Goal: Task Accomplishment & Management: Manage account settings

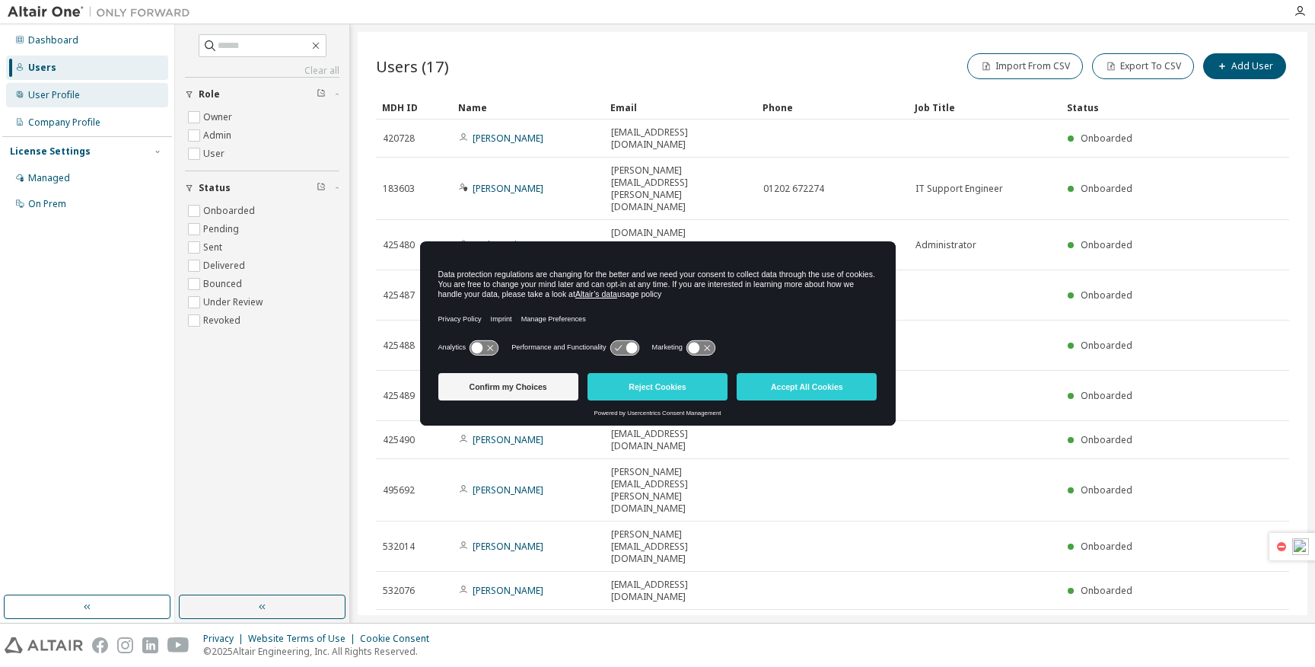
click at [73, 91] on div "User Profile" at bounding box center [54, 95] width 52 height 12
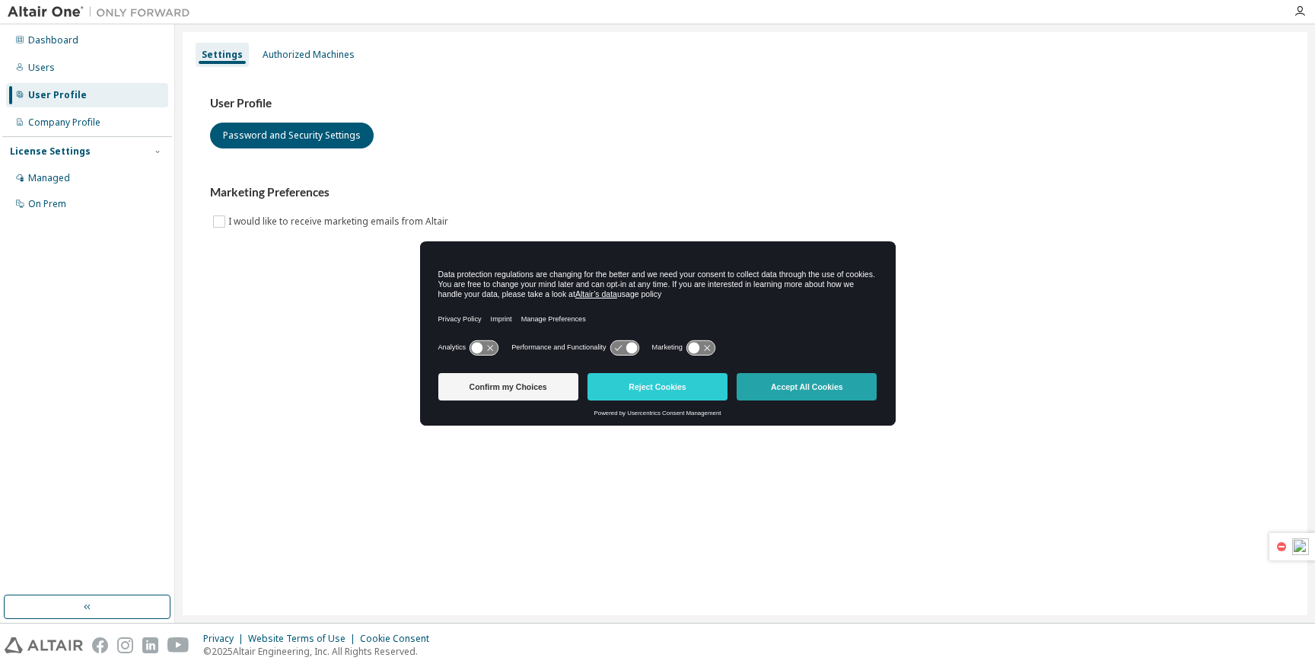
click at [813, 385] on button "Accept All Cookies" at bounding box center [807, 386] width 140 height 27
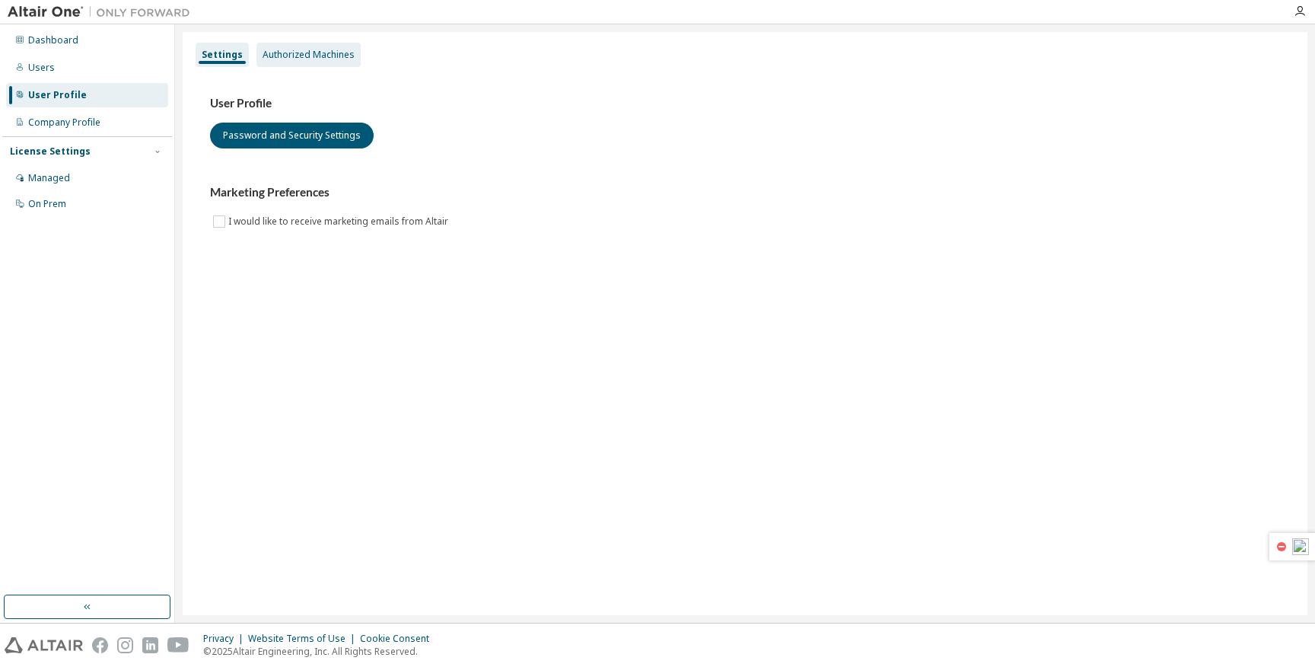
click at [307, 54] on div "Authorized Machines" at bounding box center [309, 55] width 92 height 12
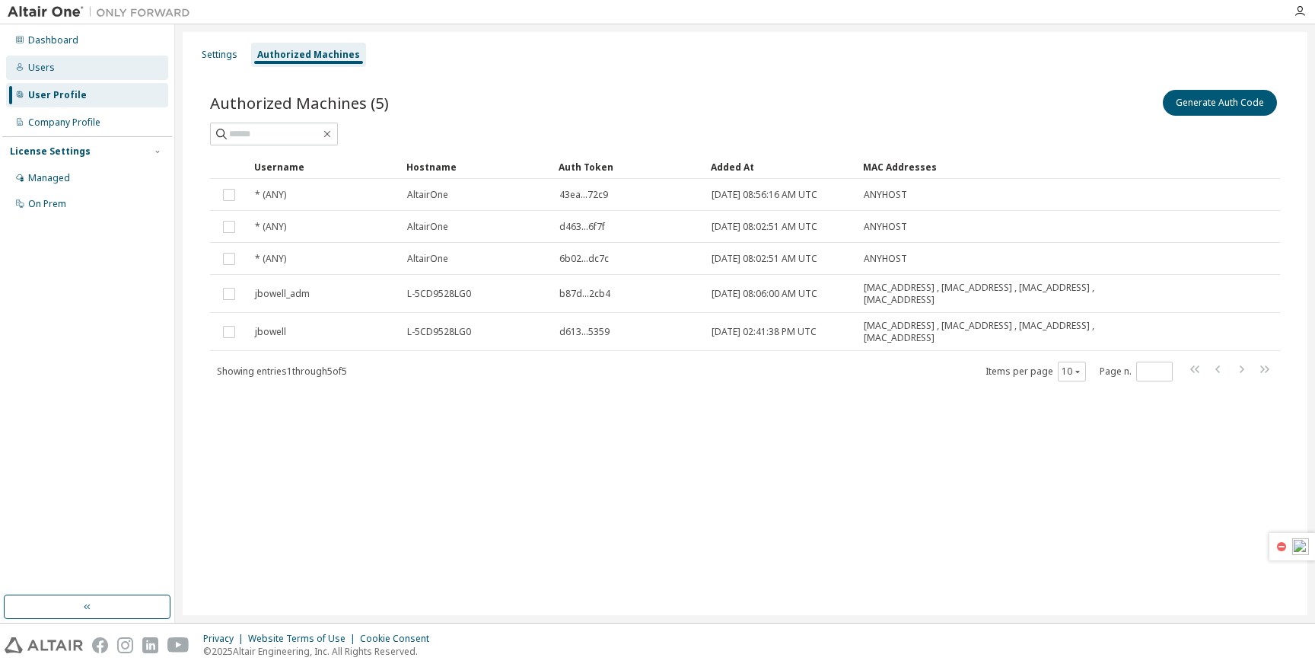
click at [56, 75] on div "Users" at bounding box center [87, 68] width 162 height 24
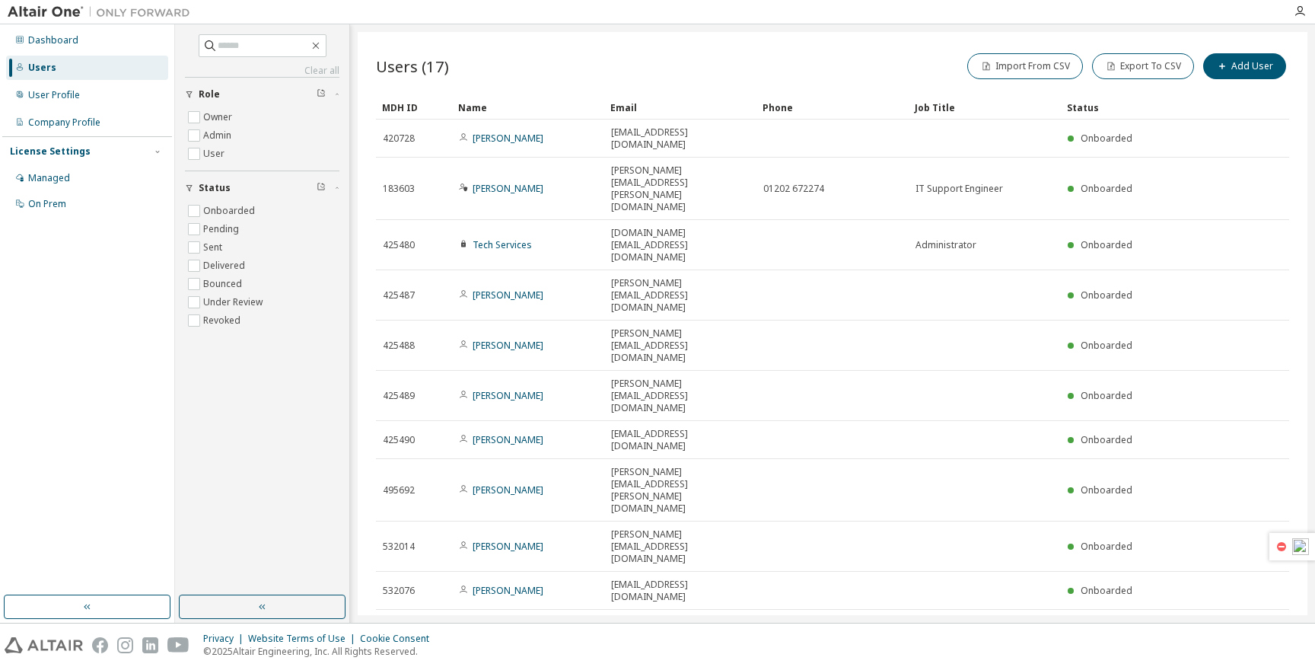
click at [1270, 619] on icon "button" at bounding box center [1273, 628] width 18 height 18
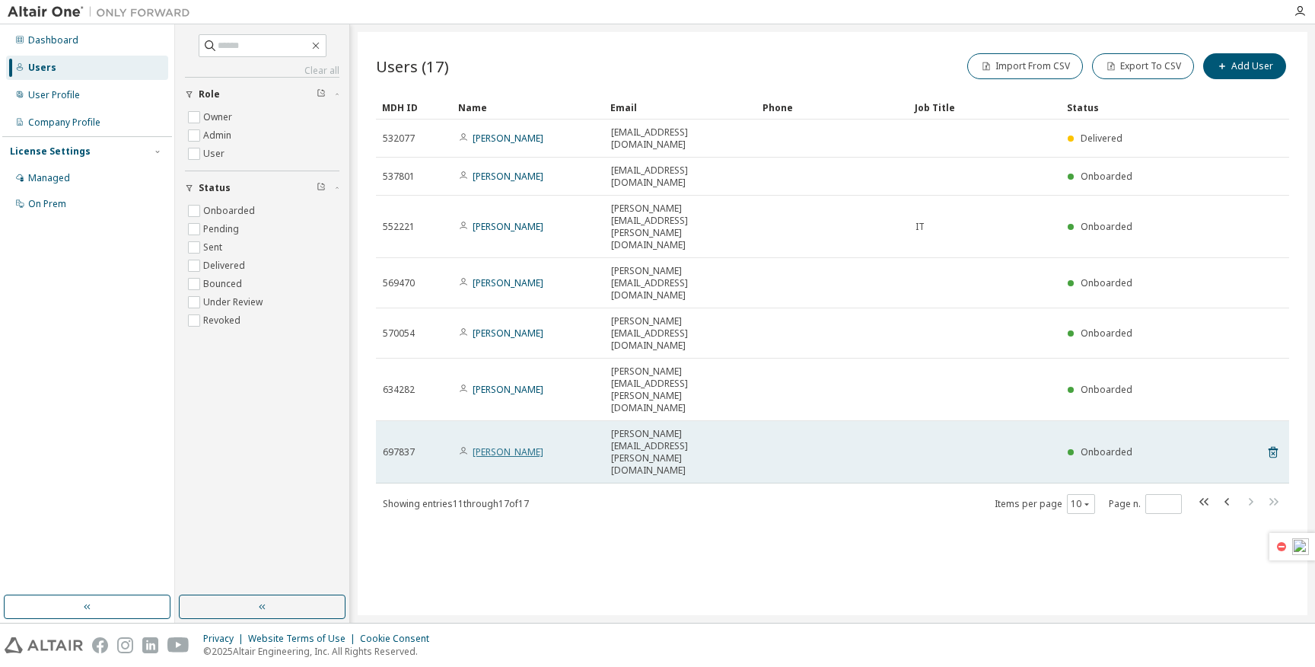
click at [523, 445] on link "Sukhpreet Kaur" at bounding box center [508, 451] width 71 height 13
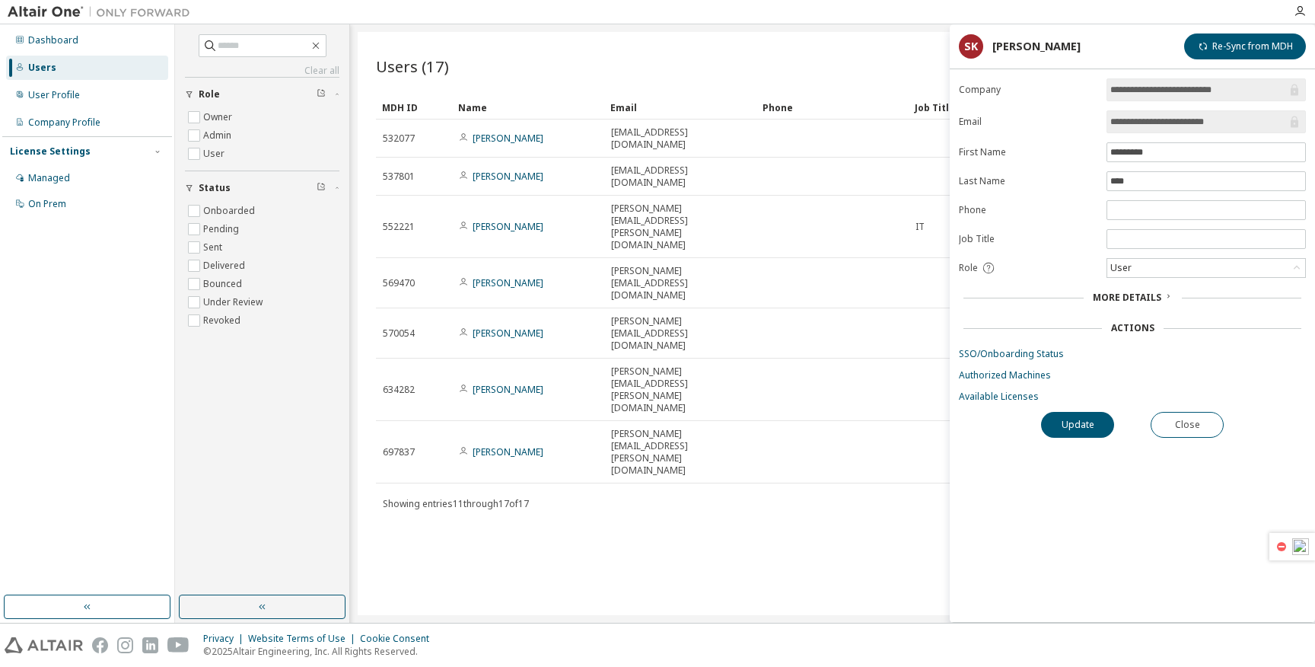
click at [868, 369] on div "Users (17) Import From CSV Export To CSV Add User Clear Load Save Save As Field…" at bounding box center [833, 323] width 950 height 583
click at [1204, 426] on button "Close" at bounding box center [1187, 425] width 73 height 26
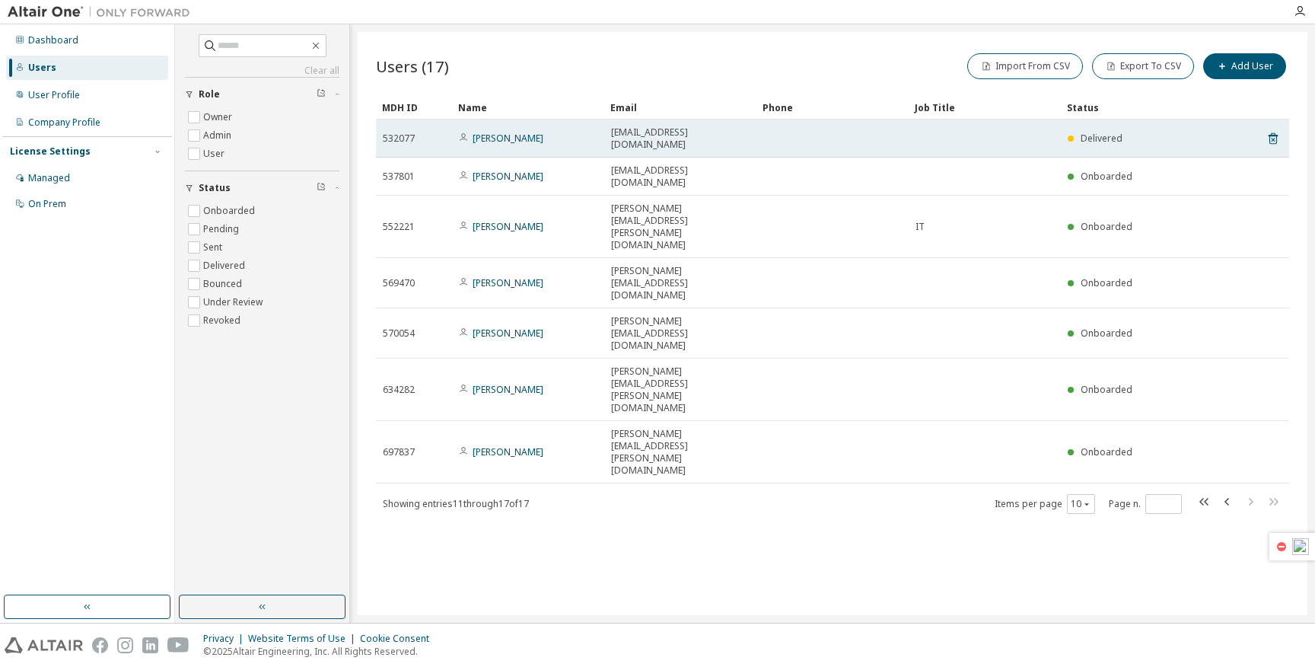
drag, startPoint x: 659, startPoint y: 133, endPoint x: 744, endPoint y: 144, distance: 85.9
click at [744, 144] on td "sabiha.tuweg@manufaktura.lush.hr" at bounding box center [680, 138] width 152 height 38
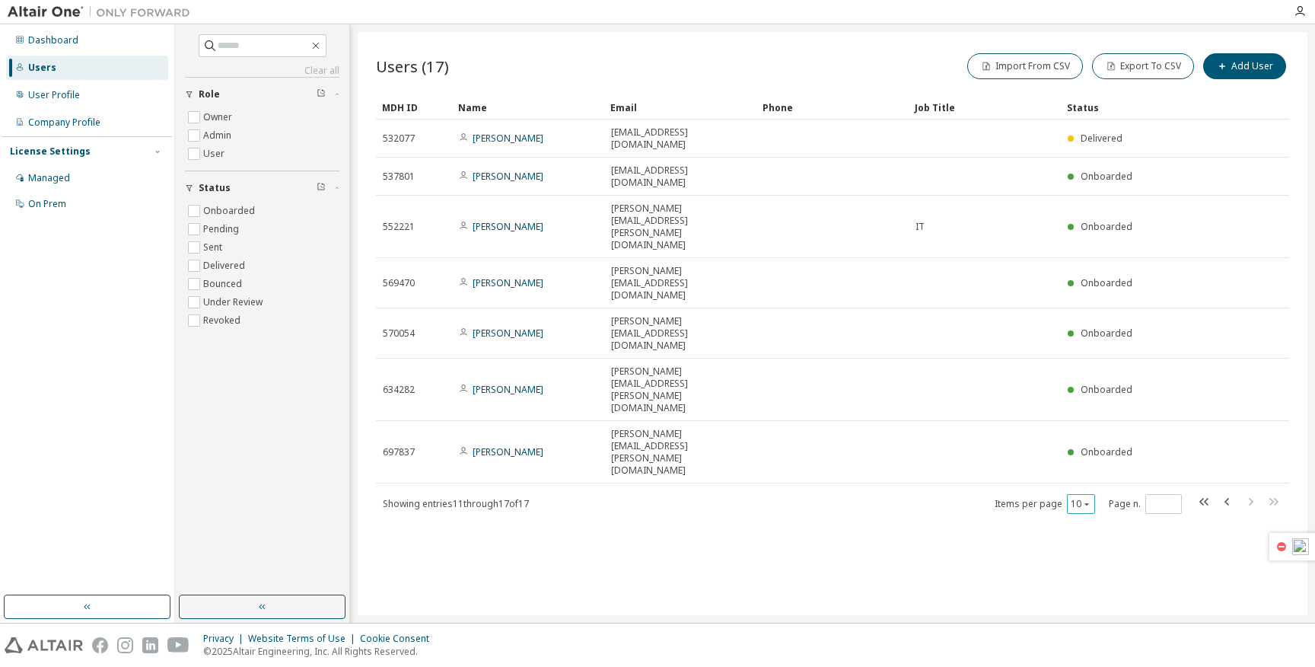
click at [1083, 499] on icon "button" at bounding box center [1086, 503] width 9 height 9
click at [1090, 401] on div "50" at bounding box center [1129, 396] width 122 height 18
type input "*"
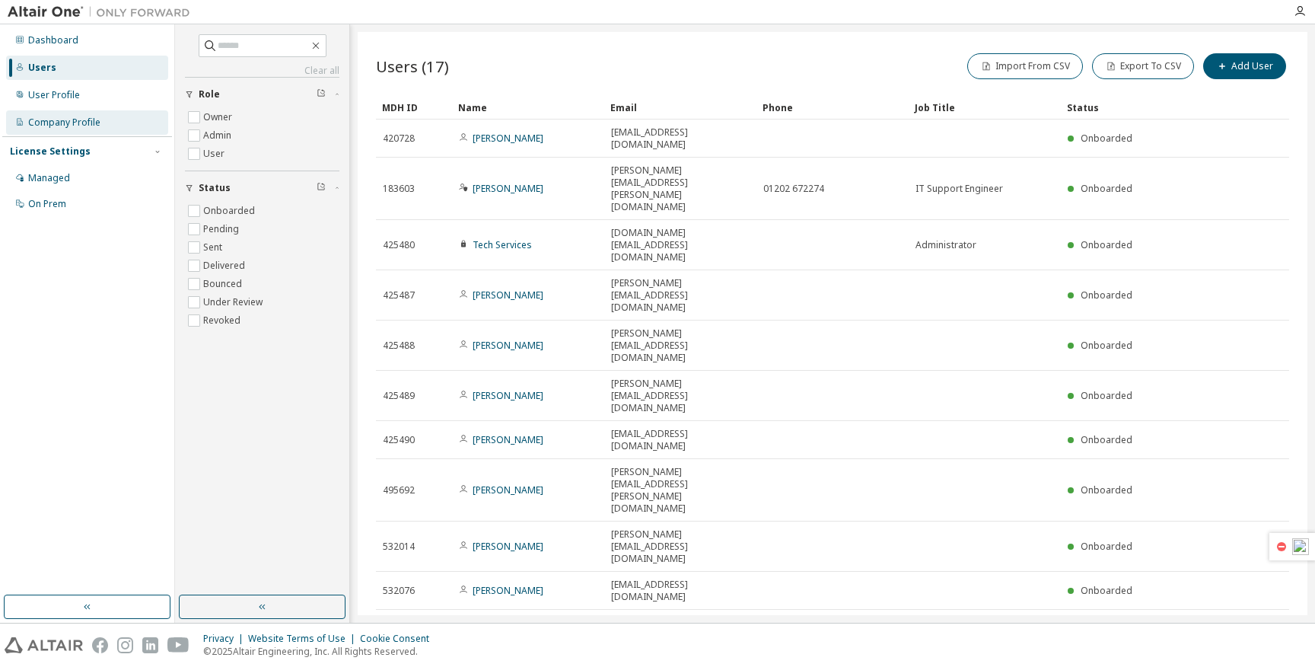
click at [80, 123] on div "Company Profile" at bounding box center [64, 122] width 72 height 12
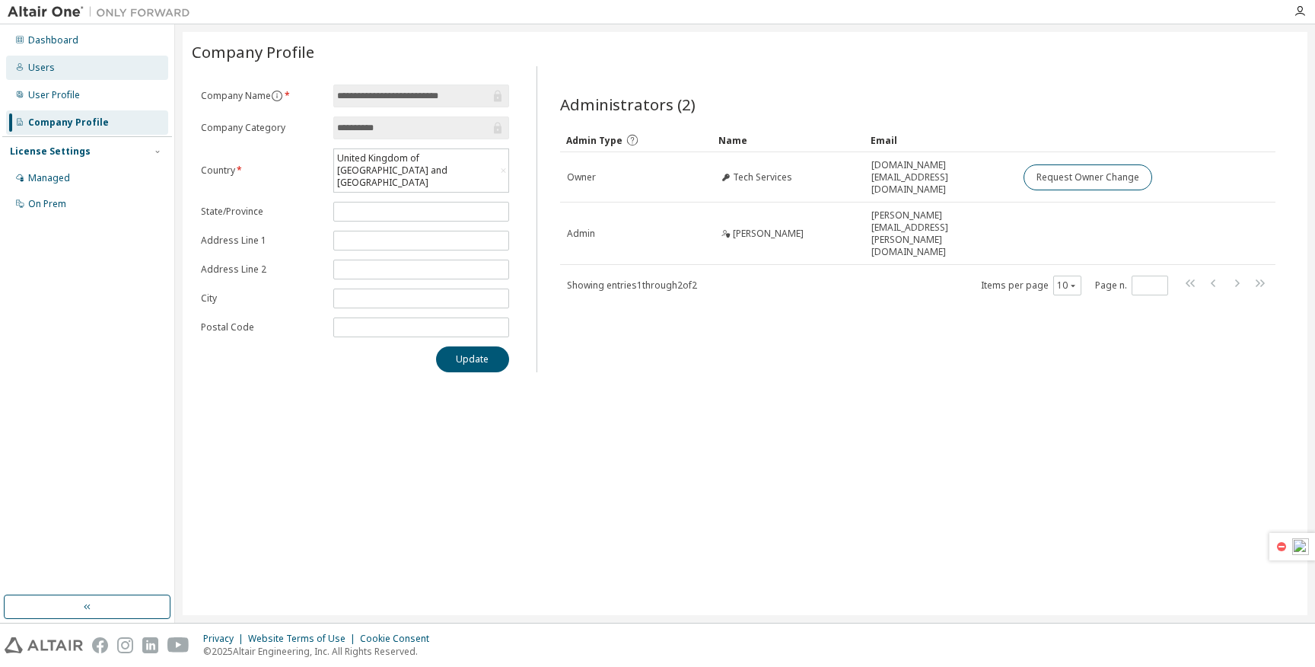
click at [62, 71] on div "Users" at bounding box center [87, 68] width 162 height 24
